Goal: Transaction & Acquisition: Purchase product/service

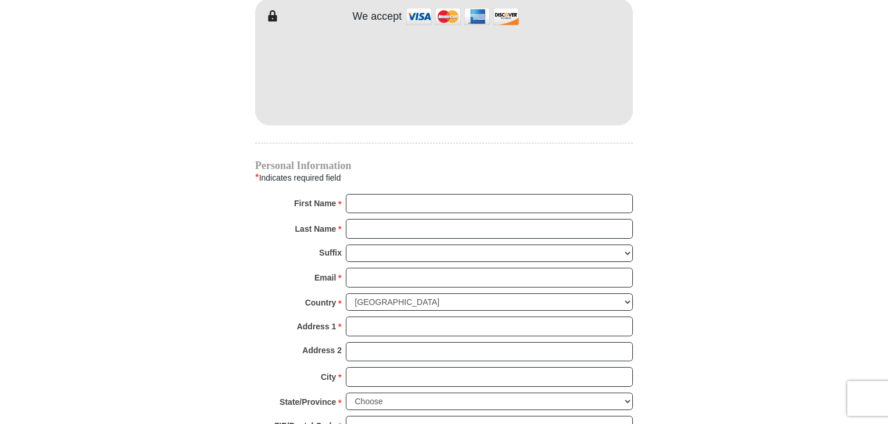
scroll to position [1046, 0]
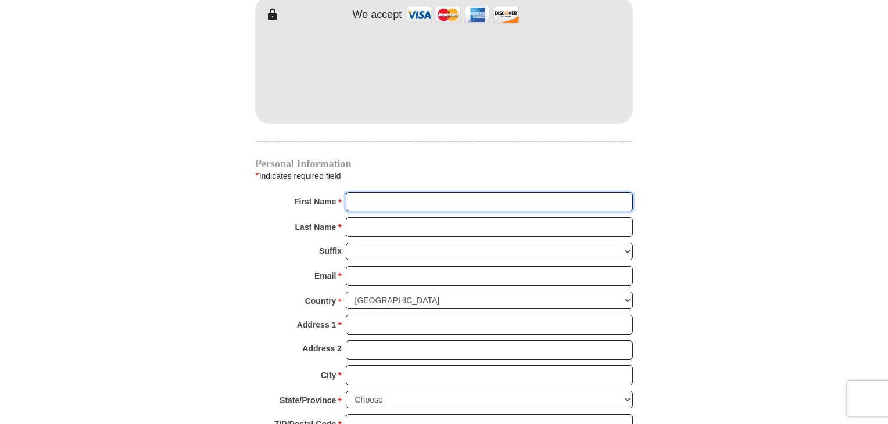
click at [447, 192] on input "First Name *" at bounding box center [489, 202] width 287 height 20
type input "Eldyn"
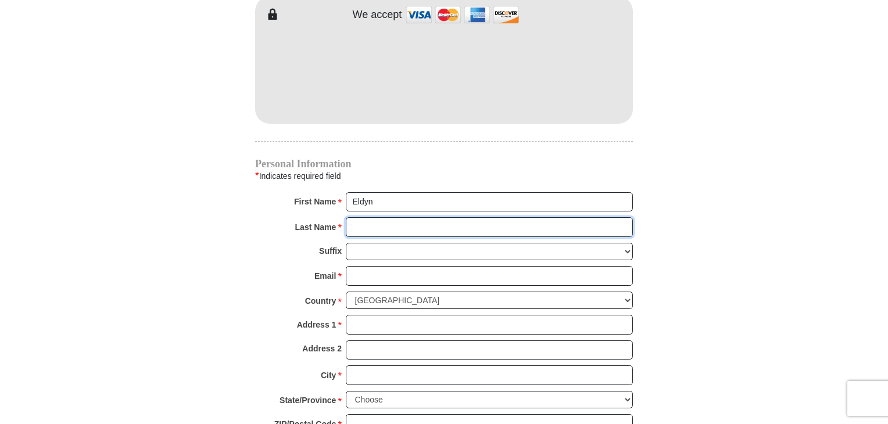
click at [416, 217] on input "Last Name *" at bounding box center [489, 227] width 287 height 20
type input "Hill"
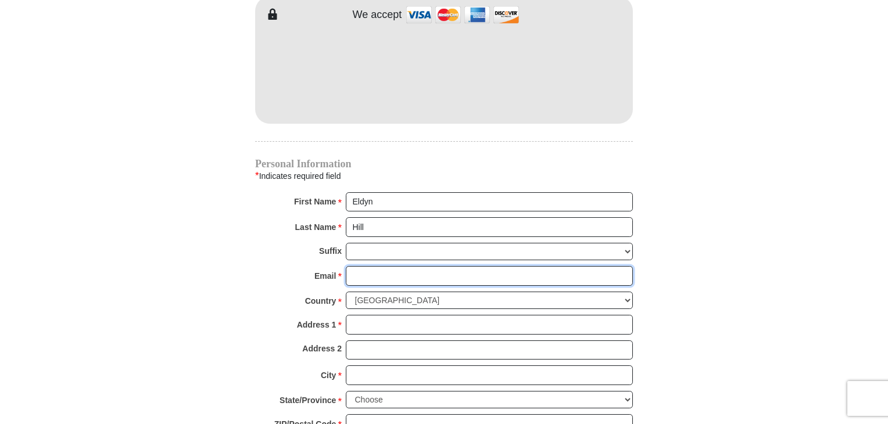
click at [411, 266] on input "Email *" at bounding box center [489, 276] width 287 height 20
type input "[EMAIL_ADDRESS][DOMAIN_NAME]"
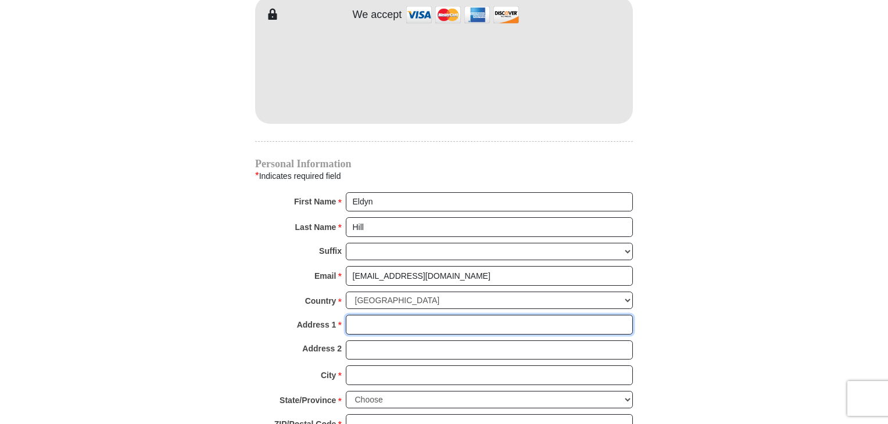
type input "[STREET_ADDRESS]"
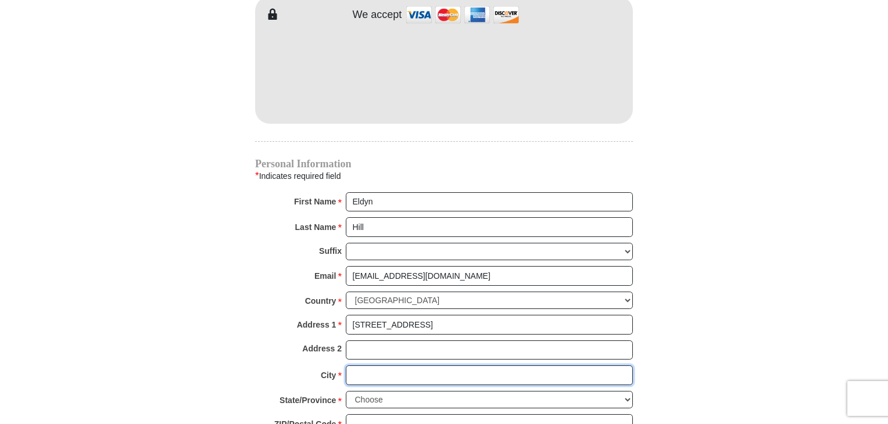
type input "[PERSON_NAME]"
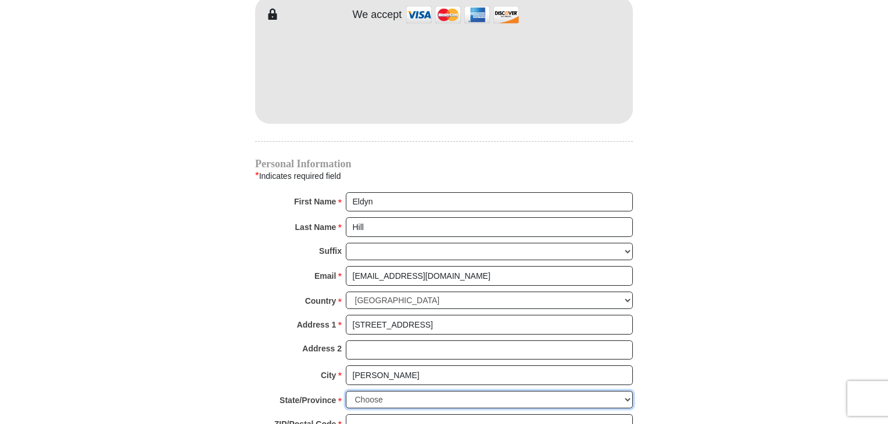
select select "OK"
type input "74008-3759"
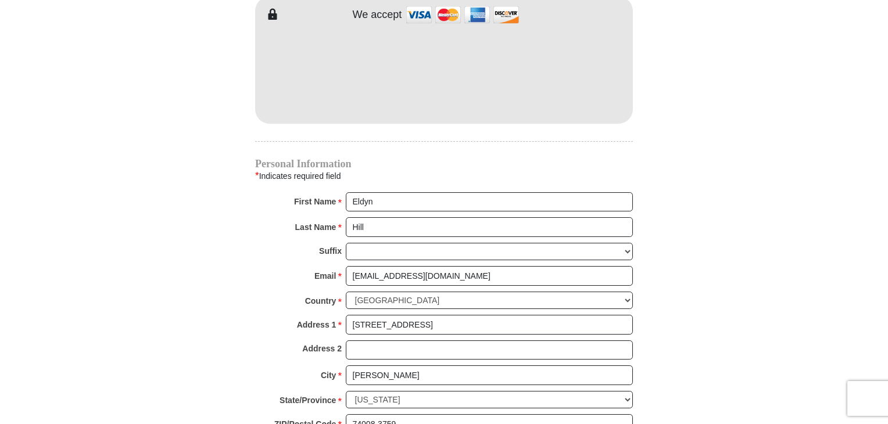
type input "9188101640"
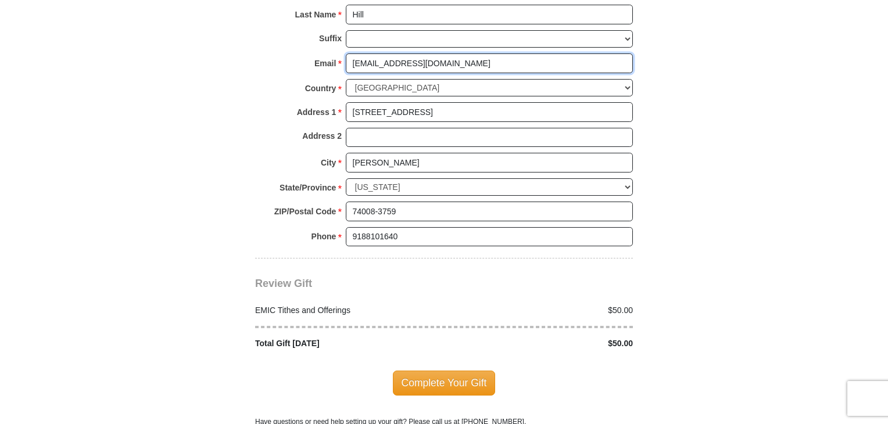
scroll to position [1336, 0]
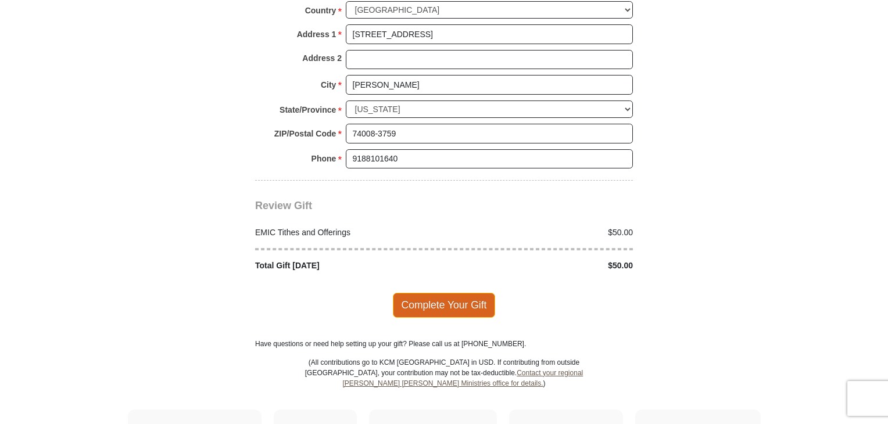
click at [441, 293] on span "Complete Your Gift" at bounding box center [444, 305] width 103 height 24
